Goal: Task Accomplishment & Management: Manage account settings

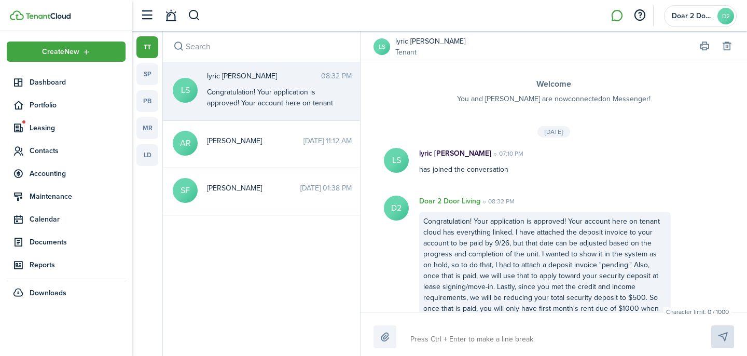
scroll to position [38, 0]
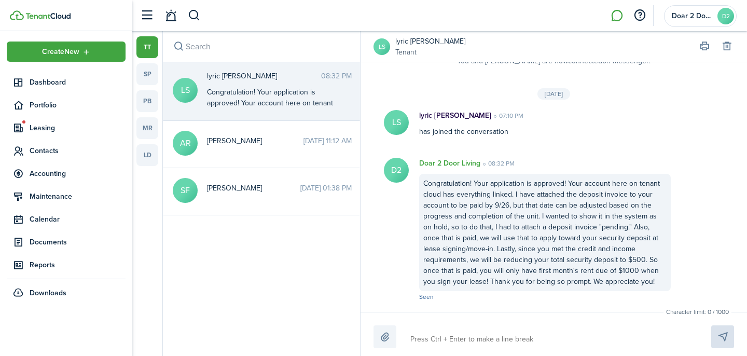
click at [36, 16] on img at bounding box center [47, 16] width 45 height 6
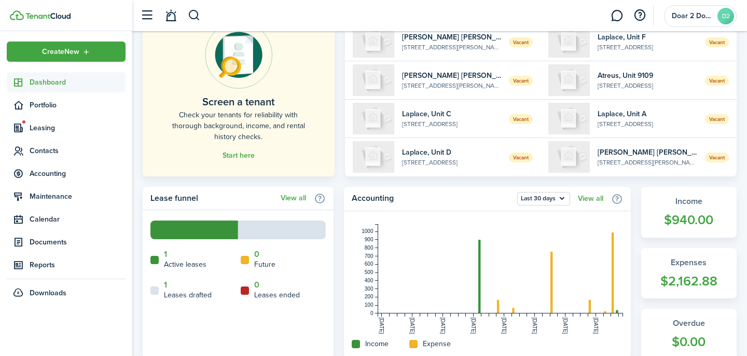
scroll to position [110, 0]
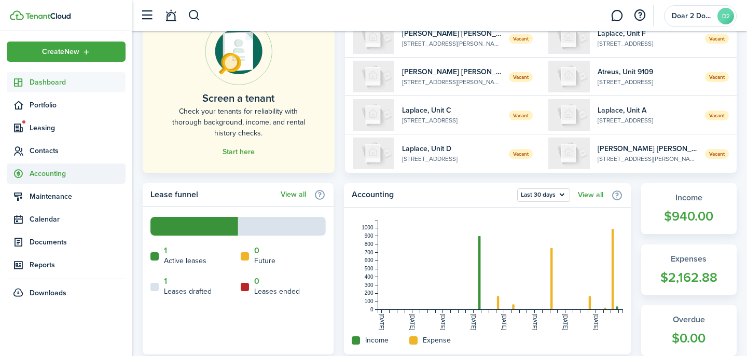
click at [56, 169] on span "Accounting" at bounding box center [78, 173] width 96 height 11
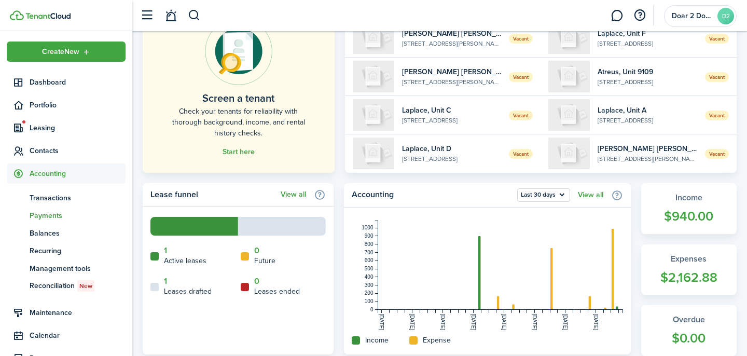
click at [54, 218] on span "Payments" at bounding box center [78, 215] width 96 height 11
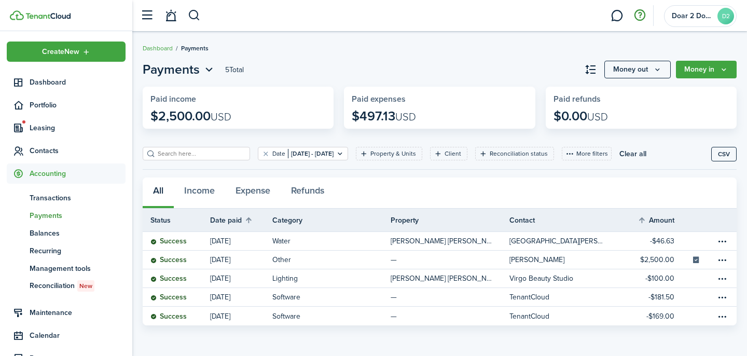
click at [637, 15] on button "button" at bounding box center [640, 16] width 18 height 18
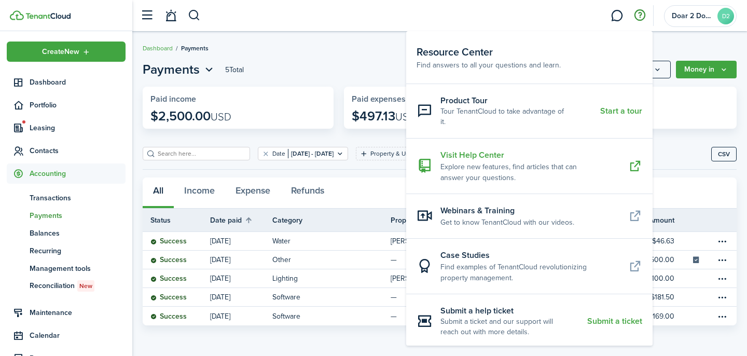
click at [501, 168] on resource-center-item-description "Explore new features, find articles that can answer your questions." at bounding box center [531, 172] width 180 height 22
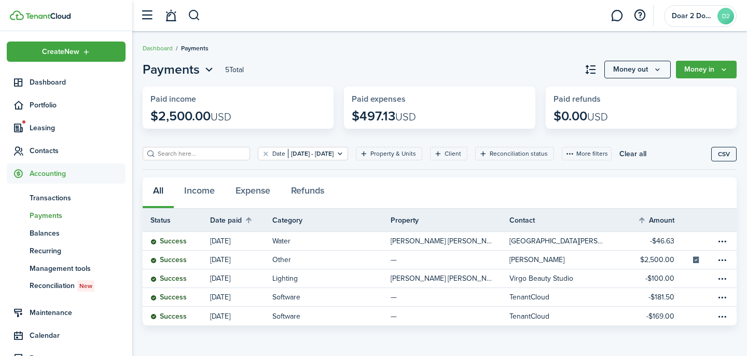
click at [40, 216] on span "Payments" at bounding box center [78, 215] width 96 height 11
click at [662, 67] on icon "Money out" at bounding box center [657, 69] width 9 height 8
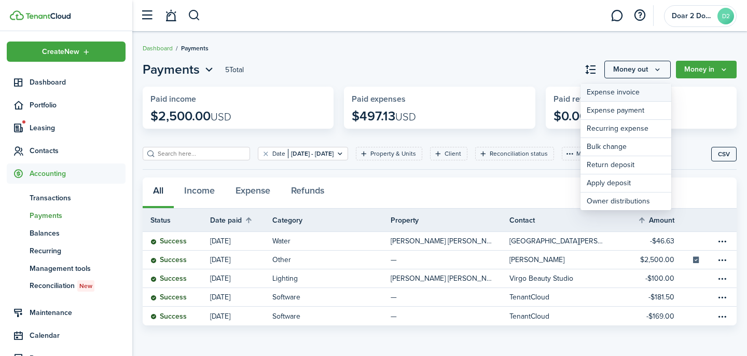
click at [621, 93] on link "Expense invoice" at bounding box center [626, 93] width 91 height 18
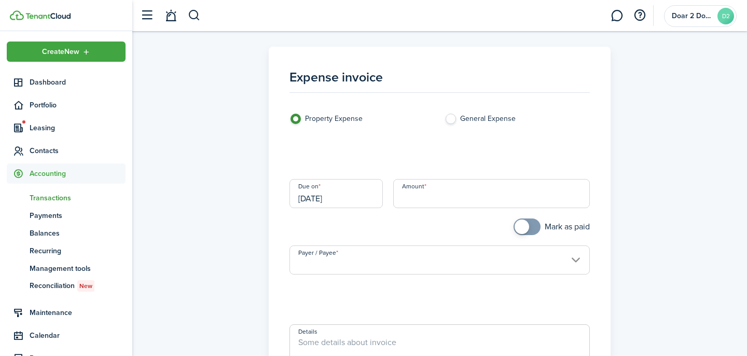
click at [395, 160] on loading-skeleton at bounding box center [440, 154] width 301 height 29
click at [395, 160] on input "Category & subcategory" at bounding box center [440, 154] width 301 height 29
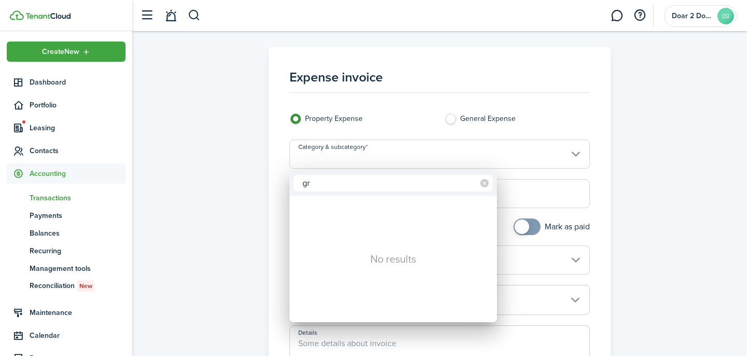
type input "g"
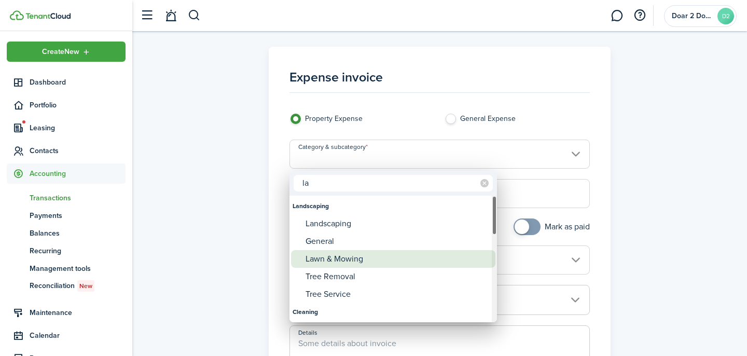
type input "la"
click at [354, 259] on div "Lawn & Mowing" at bounding box center [398, 259] width 184 height 18
type input "Landscaping / Lawn & Mowing"
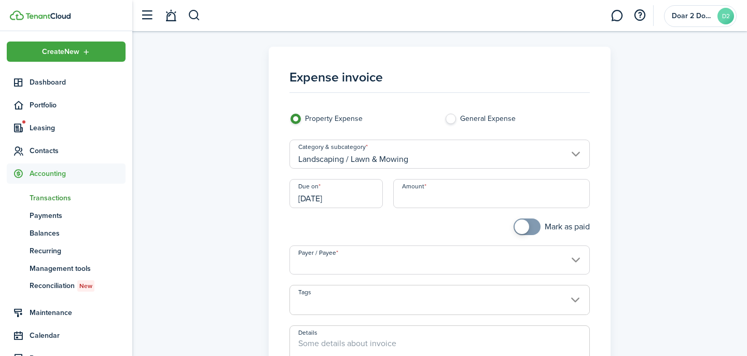
click at [421, 199] on input "Amount" at bounding box center [491, 193] width 197 height 29
click at [488, 263] on input "Payer / Payee" at bounding box center [440, 259] width 301 height 29
type input "$60.00"
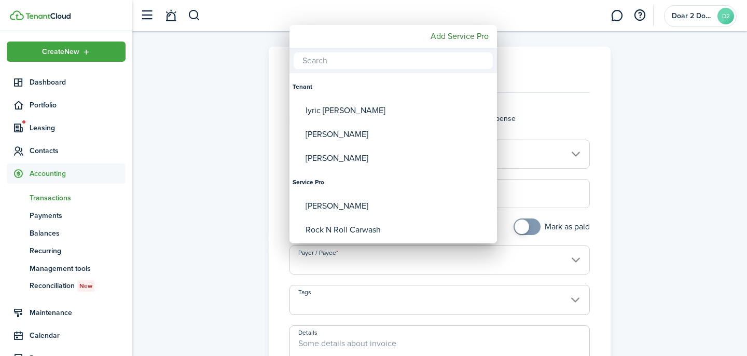
click at [398, 65] on input "text" at bounding box center [393, 60] width 199 height 17
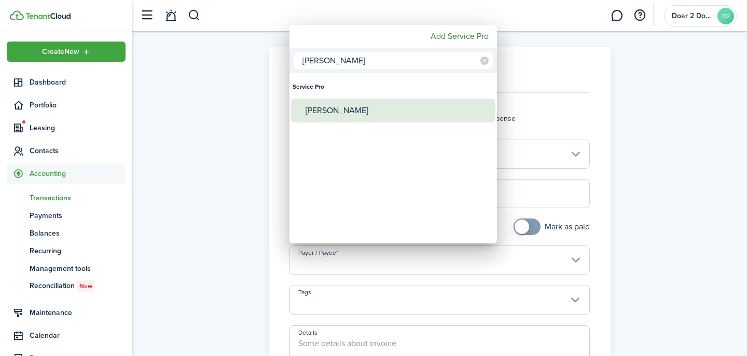
type input "[PERSON_NAME]"
click at [339, 111] on div "[PERSON_NAME]" at bounding box center [398, 111] width 184 height 24
type input "[PERSON_NAME]"
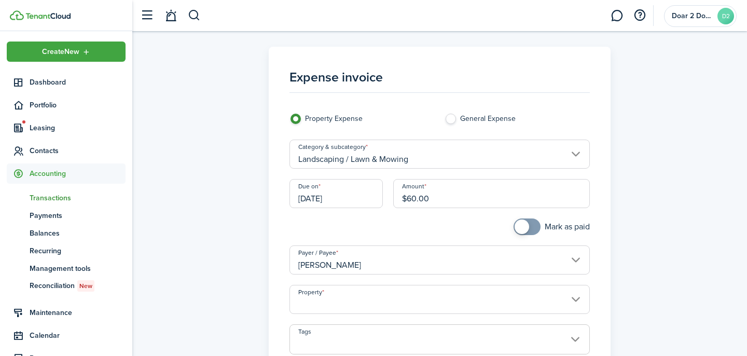
scroll to position [86, 0]
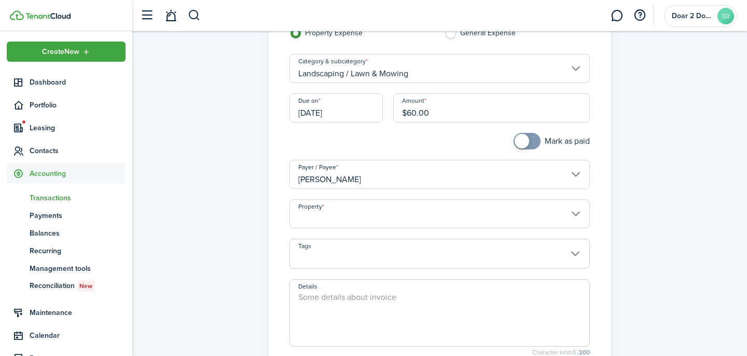
click at [397, 217] on input "Property" at bounding box center [440, 213] width 301 height 29
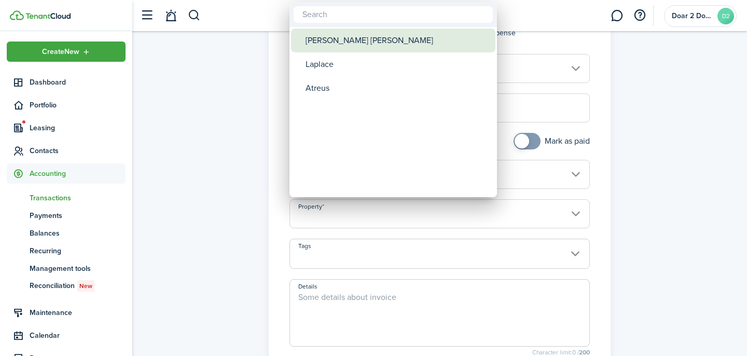
click at [343, 38] on div "[PERSON_NAME] [PERSON_NAME]" at bounding box center [398, 41] width 184 height 24
type input "[PERSON_NAME] [PERSON_NAME]"
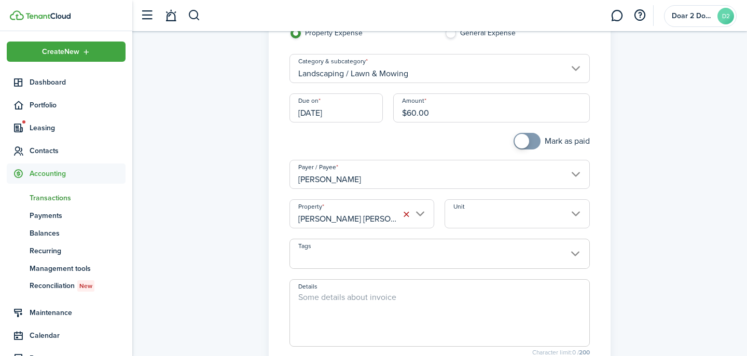
click at [358, 310] on textarea "Details" at bounding box center [440, 316] width 300 height 50
type textarea "C"
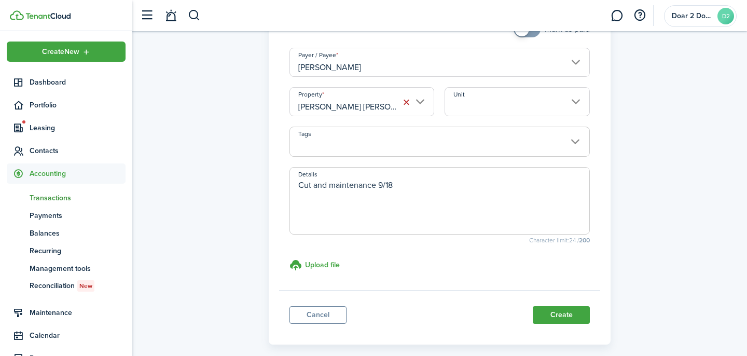
scroll to position [202, 0]
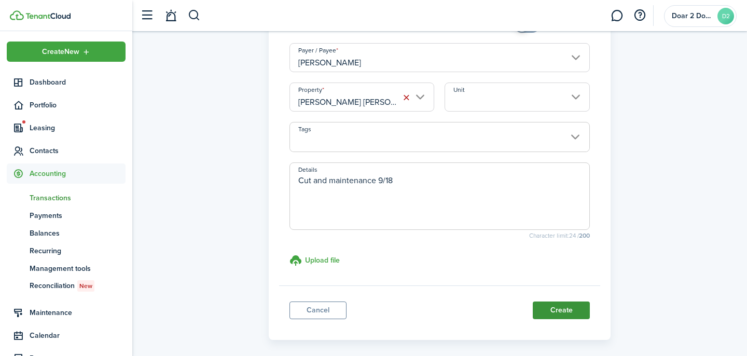
type textarea "Cut and maintenance 9/18"
click at [557, 311] on button "Create" at bounding box center [561, 311] width 57 height 18
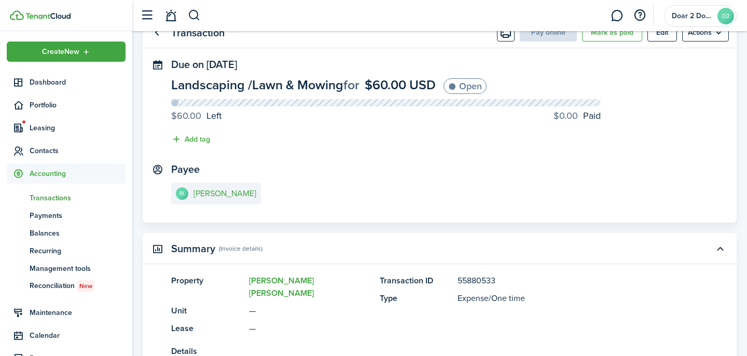
scroll to position [44, 0]
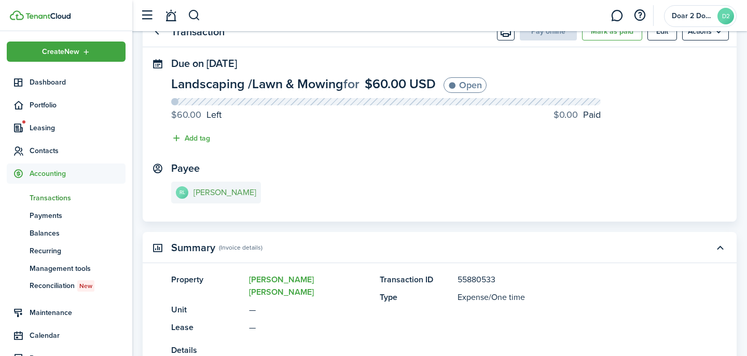
click at [225, 195] on e-details-info-title "[PERSON_NAME]" at bounding box center [225, 192] width 63 height 9
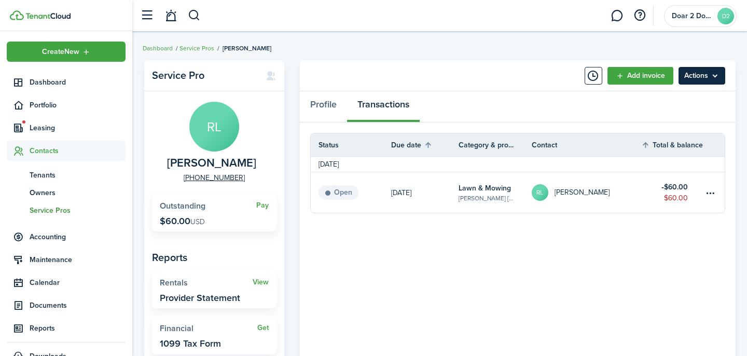
click at [713, 76] on menu-btn "Actions" at bounding box center [702, 76] width 47 height 18
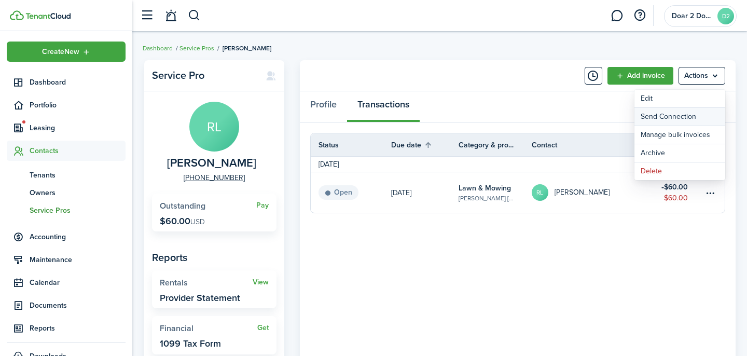
click at [682, 117] on button "Send Connection" at bounding box center [680, 117] width 91 height 18
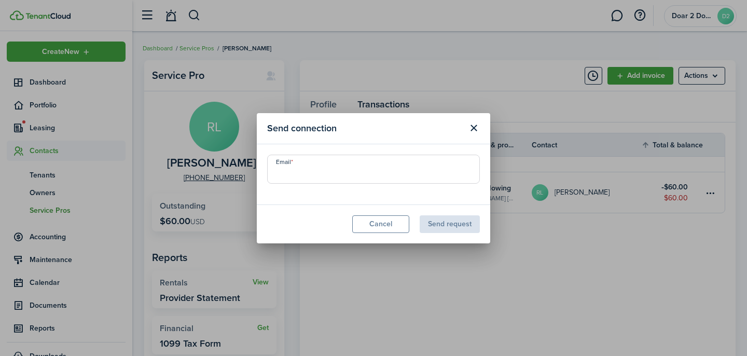
click at [339, 170] on input "Email" at bounding box center [373, 169] width 213 height 29
click at [383, 233] on modal-footer "Cancel Send request" at bounding box center [374, 223] width 234 height 39
click at [382, 224] on button "Cancel" at bounding box center [380, 224] width 57 height 18
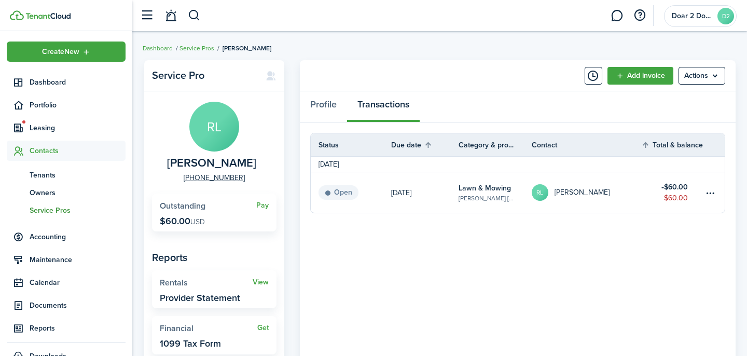
scroll to position [58, 0]
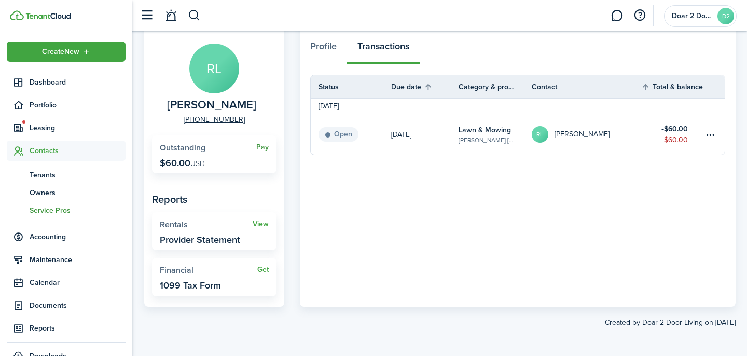
click at [265, 147] on link "Pay" at bounding box center [262, 147] width 12 height 8
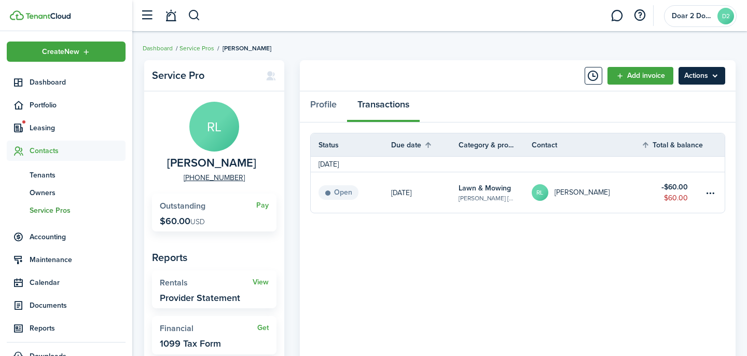
click at [687, 76] on menu-btn "Actions" at bounding box center [702, 76] width 47 height 18
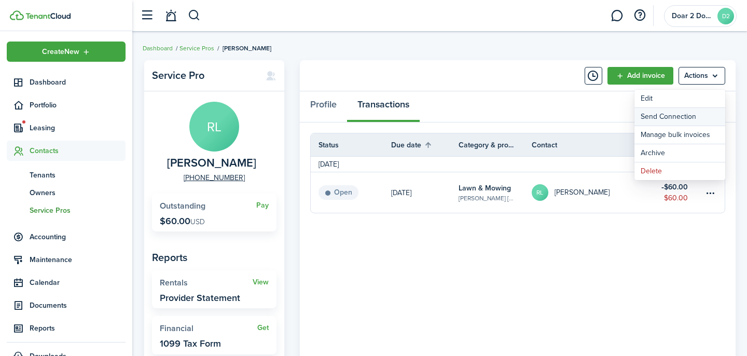
click at [672, 114] on button "Send Connection" at bounding box center [680, 117] width 91 height 18
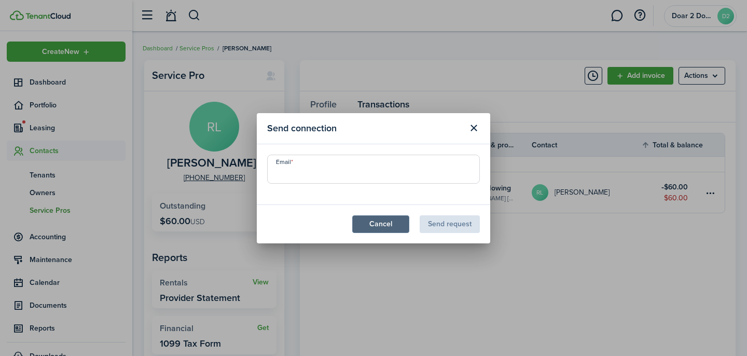
click at [395, 225] on button "Cancel" at bounding box center [380, 224] width 57 height 18
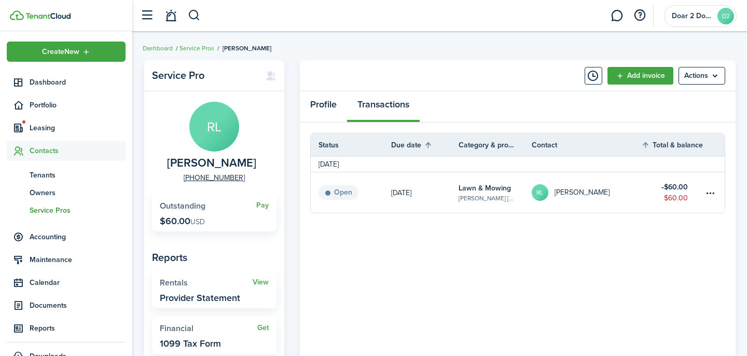
click at [326, 107] on link "Profile" at bounding box center [323, 106] width 47 height 31
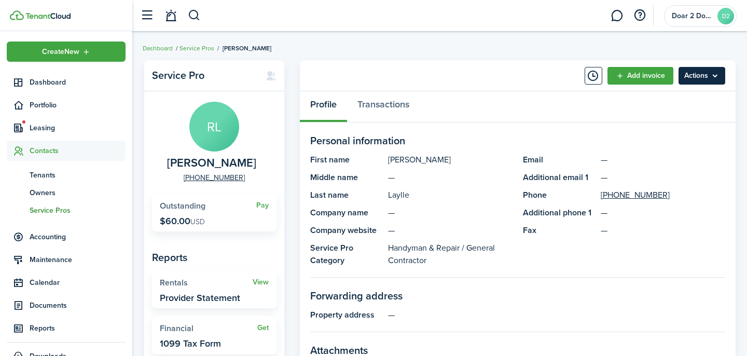
click at [714, 75] on menu-btn "Actions" at bounding box center [702, 76] width 47 height 18
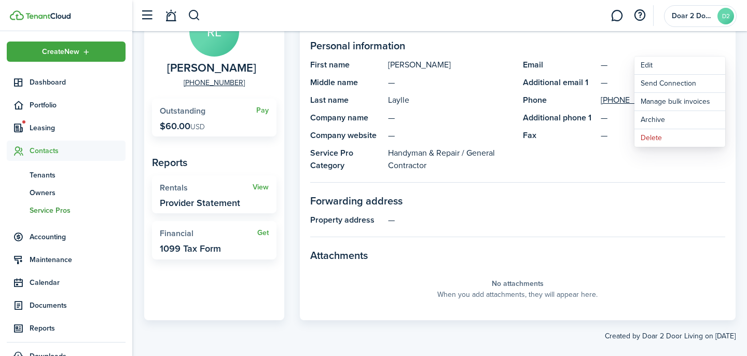
scroll to position [102, 0]
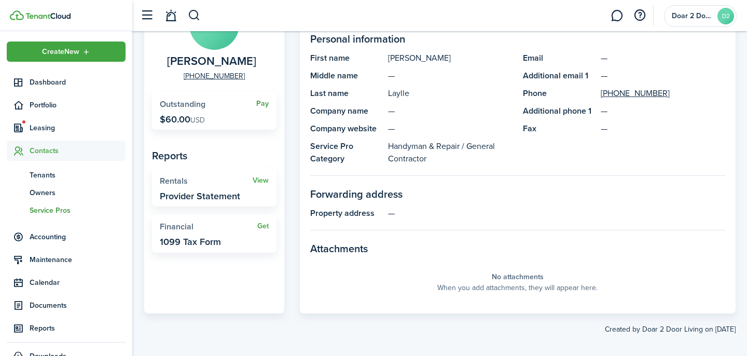
click at [260, 106] on link "Pay" at bounding box center [262, 104] width 12 height 8
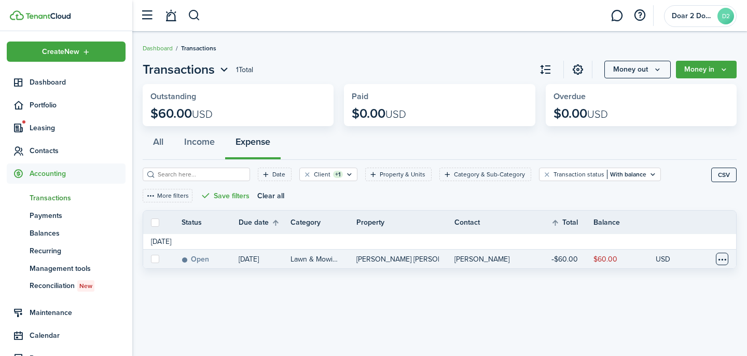
click at [719, 258] on table-menu-btn-icon at bounding box center [722, 259] width 12 height 12
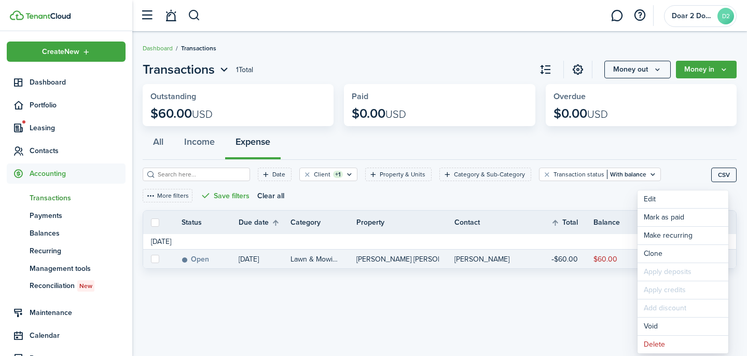
click at [541, 319] on div "Transactions 1 Total Money out Money in Outstanding $60.00 USD Paid $0.00 USD O…" at bounding box center [439, 194] width 615 height 278
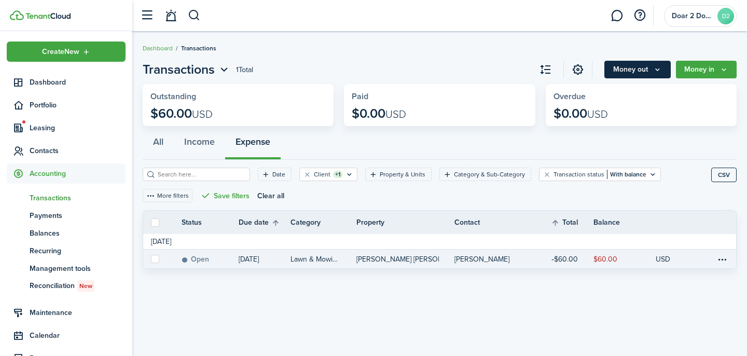
click at [659, 71] on icon "Money out" at bounding box center [657, 69] width 9 height 8
click at [695, 204] on div "Date Client +1 Property & Units Category & Sub-Category Transaction status With…" at bounding box center [427, 189] width 569 height 43
click at [720, 72] on icon "Money in" at bounding box center [724, 69] width 9 height 8
click at [621, 200] on div "Date Client +1 Property & Units Category & Sub-Category Transaction status With…" at bounding box center [427, 189] width 569 height 43
click at [194, 259] on status "Open" at bounding box center [196, 259] width 28 height 8
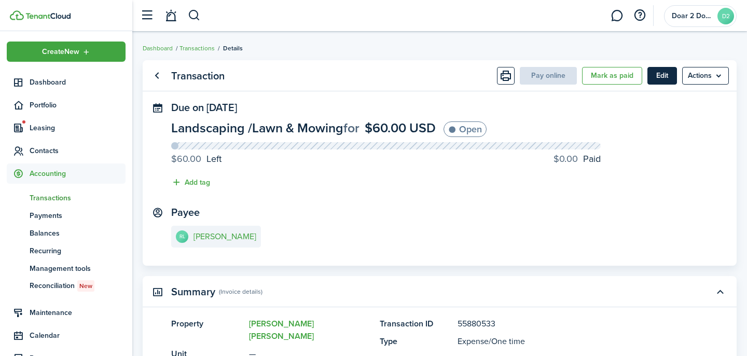
click at [653, 76] on button "Edit" at bounding box center [663, 76] width 30 height 18
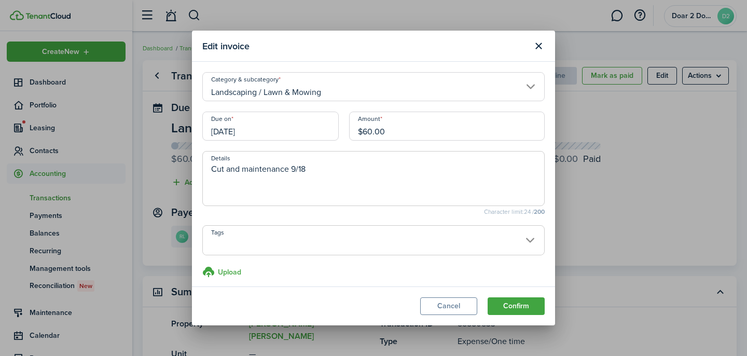
scroll to position [5, 0]
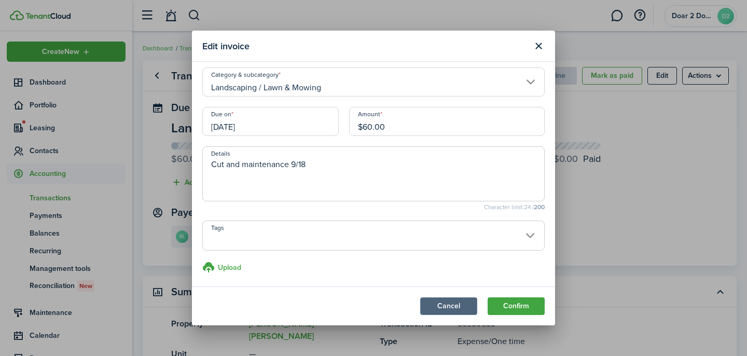
click at [448, 305] on button "Cancel" at bounding box center [448, 306] width 57 height 18
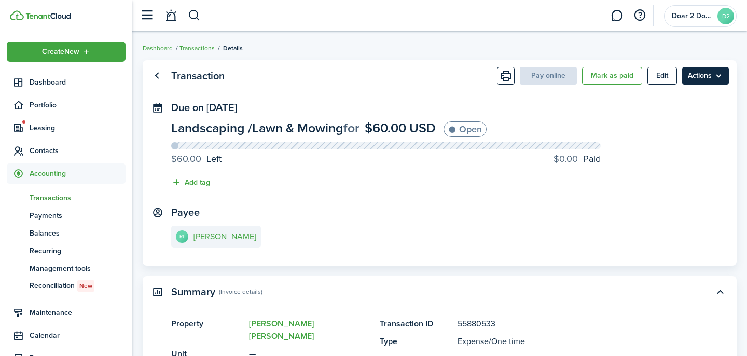
click at [719, 79] on menu-btn "Actions" at bounding box center [705, 76] width 47 height 18
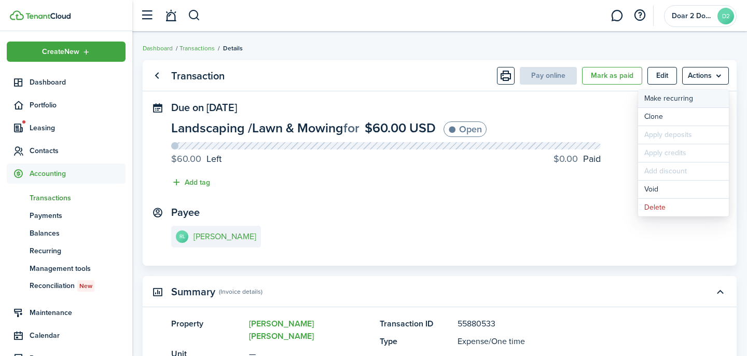
click at [704, 101] on link "Make recurring" at bounding box center [683, 99] width 91 height 18
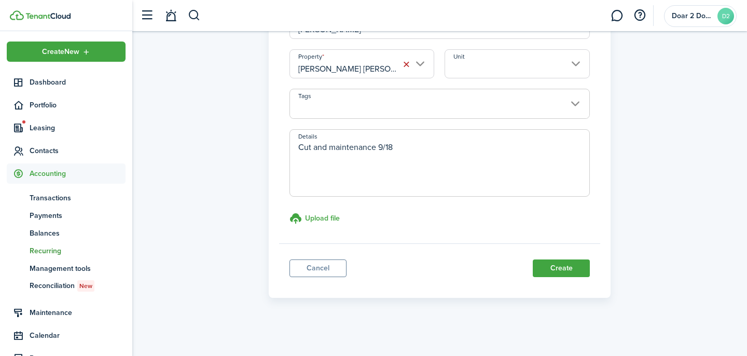
scroll to position [250, 0]
click at [496, 174] on textarea "Cut and maintenance 9/18" at bounding box center [440, 165] width 300 height 50
type textarea "Cut and maintenance (monthly)"
click at [564, 262] on button "Create" at bounding box center [561, 267] width 57 height 18
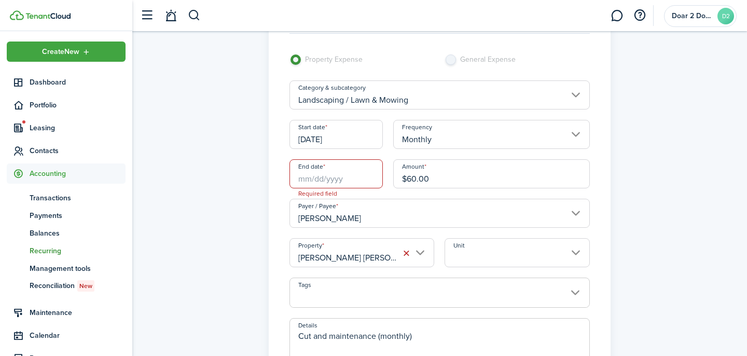
scroll to position [55, 0]
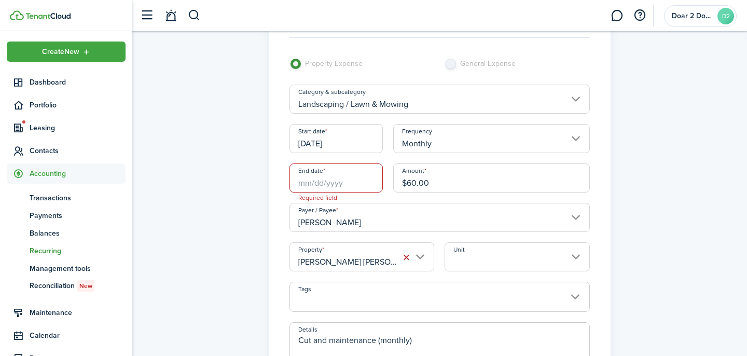
click at [308, 179] on input "End date" at bounding box center [336, 177] width 93 height 29
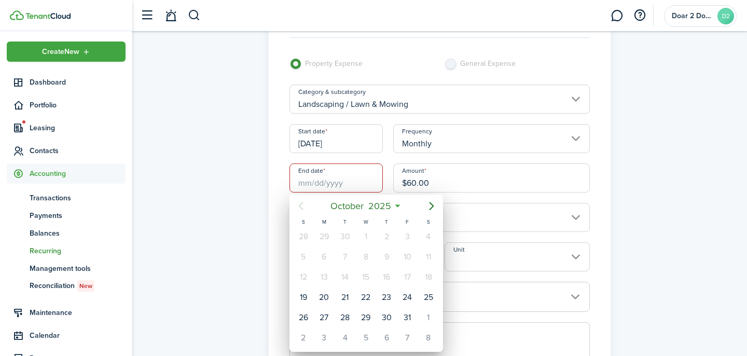
click at [633, 167] on div at bounding box center [373, 178] width 913 height 522
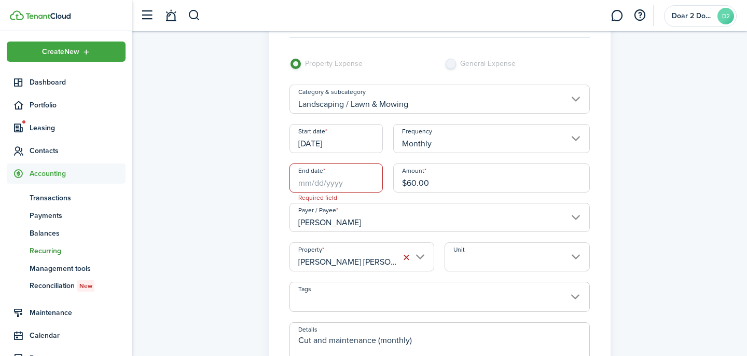
scroll to position [0, 0]
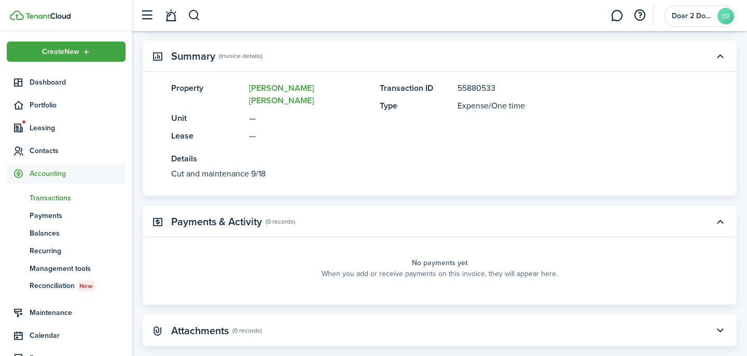
scroll to position [263, 0]
